Goal: Task Accomplishment & Management: Manage account settings

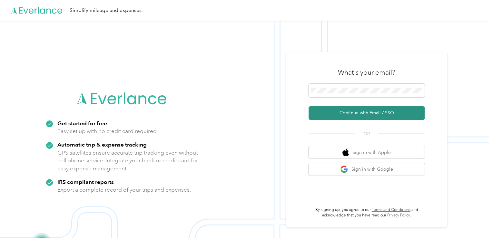
click at [346, 118] on button "Continue with Email / SSO" at bounding box center [367, 113] width 116 height 14
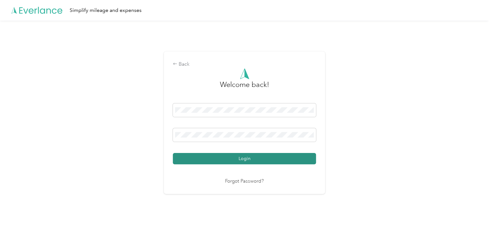
click at [240, 162] on button "Login" at bounding box center [244, 158] width 143 height 11
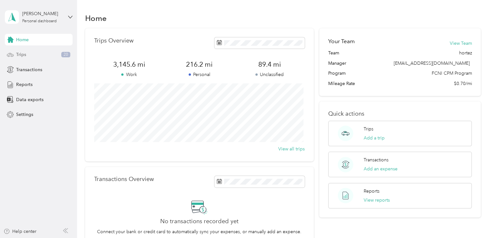
click at [12, 54] on icon at bounding box center [10, 54] width 7 height 7
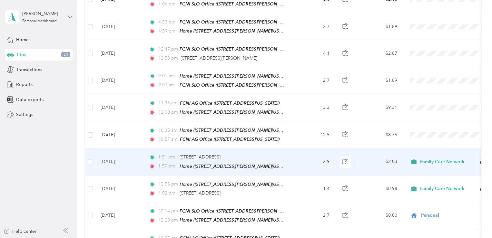
scroll to position [380, 0]
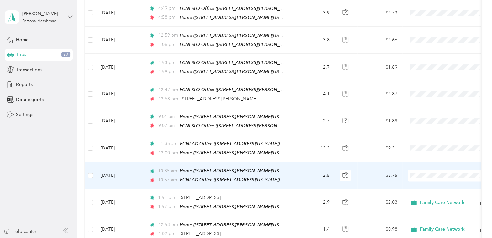
click at [293, 166] on td "12.5" at bounding box center [313, 175] width 43 height 27
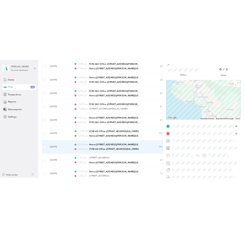
scroll to position [26, 0]
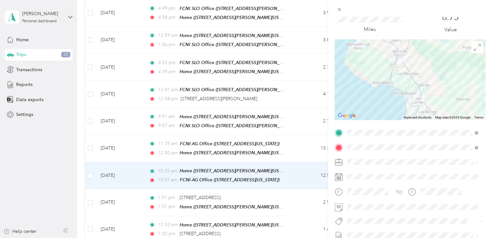
click at [365, 175] on li "Family Care Network" at bounding box center [412, 169] width 135 height 11
click at [358, 211] on li "Hsp" at bounding box center [412, 210] width 135 height 13
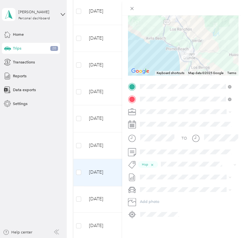
scroll to position [0, 0]
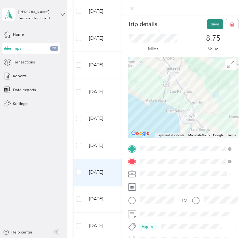
click at [212, 23] on button "Save" at bounding box center [215, 24] width 16 height 10
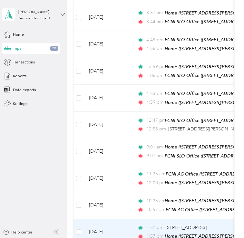
scroll to position [347, 0]
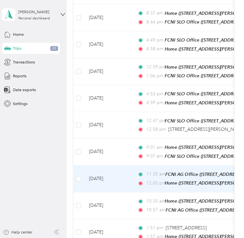
click at [156, 180] on span "12:00 pm" at bounding box center [155, 183] width 16 height 7
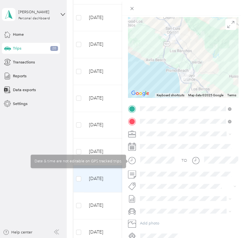
scroll to position [41, 0]
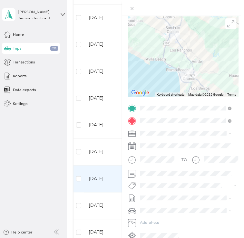
click at [150, 139] on li "Family Care Network" at bounding box center [186, 143] width 96 height 10
click at [148, 193] on span "Hsp" at bounding box center [149, 195] width 6 height 5
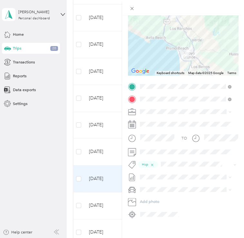
scroll to position [0, 0]
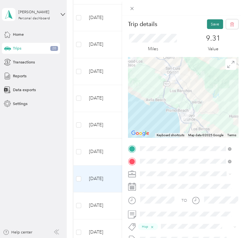
click at [210, 24] on button "Save" at bounding box center [215, 24] width 16 height 10
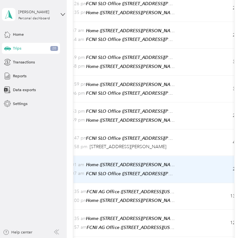
scroll to position [0, 79]
click at [187, 159] on td "9:01 am Home ([STREET_ADDRESS][PERSON_NAME][US_STATE]) 9:07 am FCNI SLO Office …" at bounding box center [128, 169] width 148 height 27
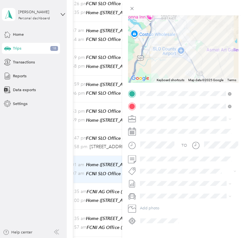
scroll to position [66, 0]
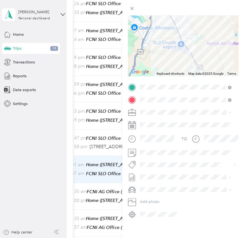
click at [151, 121] on ol "Family Care Network Personal" at bounding box center [186, 118] width 96 height 19
click at [137, 111] on div at bounding box center [183, 112] width 111 height 9
click at [130, 109] on icon at bounding box center [132, 113] width 8 height 8
click at [155, 117] on span "Family Care Network" at bounding box center [160, 117] width 36 height 5
click at [152, 167] on button "Hsp" at bounding box center [149, 170] width 14 height 7
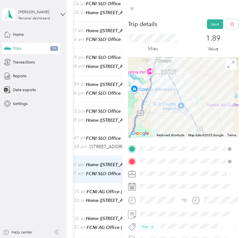
scroll to position [0, 0]
click at [207, 20] on button "Save" at bounding box center [215, 24] width 16 height 10
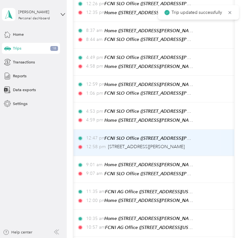
scroll to position [0, 60]
click at [198, 140] on td "12:47 pm FCNI SLO Office ([STREET_ADDRESS][PERSON_NAME][US_STATE]) 12:58 pm [ST…" at bounding box center [146, 143] width 148 height 27
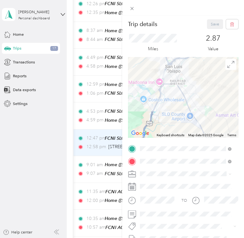
click at [155, 183] on div "Family Care Network" at bounding box center [186, 181] width 88 height 6
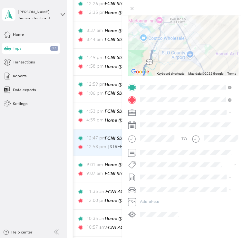
scroll to position [62, 0]
click at [146, 173] on span "Hsp" at bounding box center [149, 174] width 6 height 5
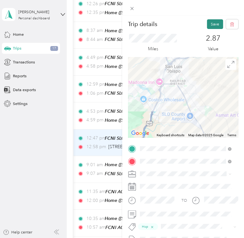
click at [209, 22] on button "Save" at bounding box center [215, 24] width 16 height 10
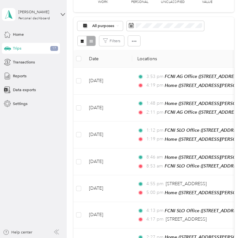
scroll to position [43, 0]
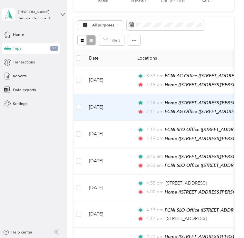
click at [122, 107] on td "[DATE]" at bounding box center [108, 107] width 48 height 27
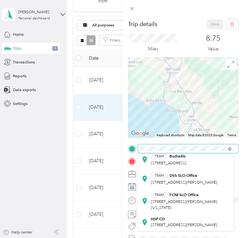
scroll to position [157, 0]
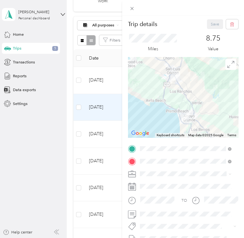
click at [187, 191] on div "TEAM FCNI SLO Office [STREET_ADDRESS][PERSON_NAME][US_STATE]" at bounding box center [190, 197] width 78 height 19
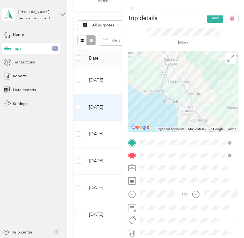
scroll to position [0, 0]
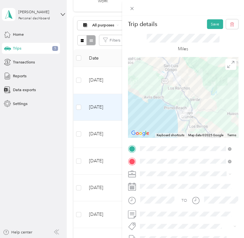
click at [159, 182] on span "Family Care Network" at bounding box center [160, 183] width 36 height 5
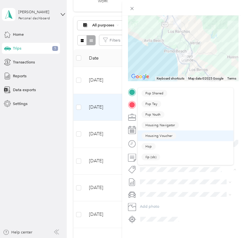
scroll to position [53, 0]
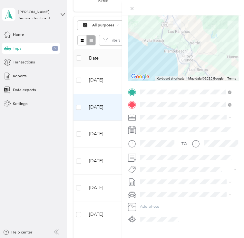
click at [174, 148] on li "Hsp" at bounding box center [186, 142] width 96 height 11
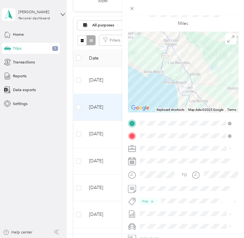
scroll to position [0, 0]
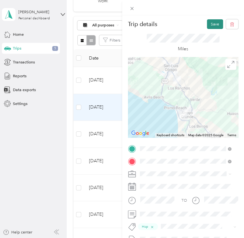
click at [210, 23] on button "Save" at bounding box center [215, 24] width 16 height 10
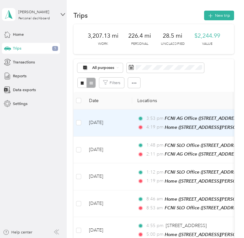
click at [123, 130] on td "[DATE]" at bounding box center [108, 123] width 48 height 27
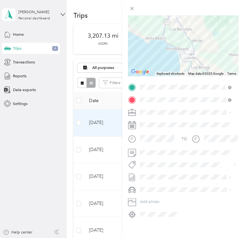
scroll to position [63, 0]
click at [146, 108] on span at bounding box center [188, 112] width 101 height 9
click at [152, 120] on li "Family Care Network" at bounding box center [186, 121] width 96 height 10
click at [147, 173] on li "Hsp" at bounding box center [186, 172] width 96 height 11
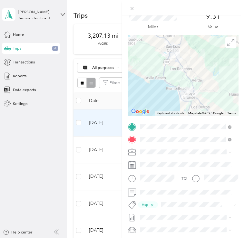
scroll to position [0, 0]
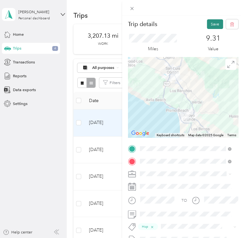
click at [207, 26] on button "Save" at bounding box center [215, 24] width 16 height 10
